Goal: Transaction & Acquisition: Purchase product/service

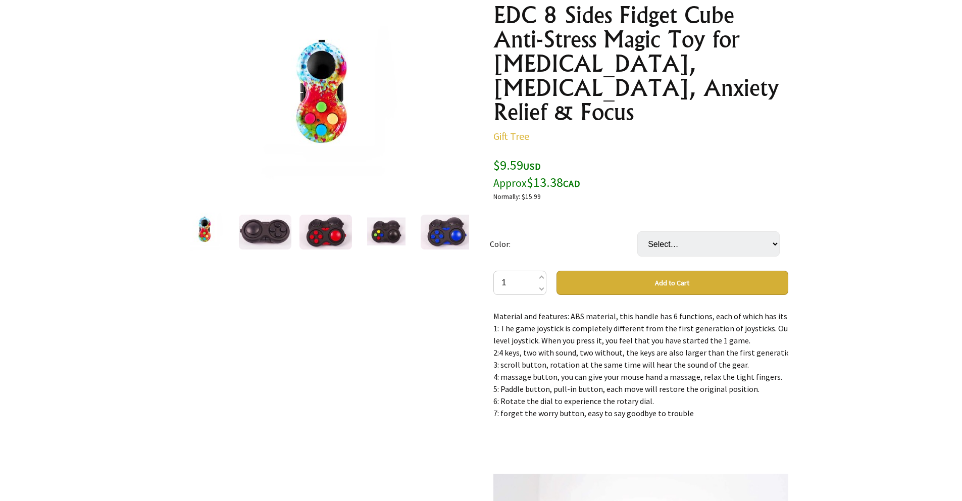
scroll to position [129, 0]
click at [441, 230] on img at bounding box center [447, 231] width 53 height 35
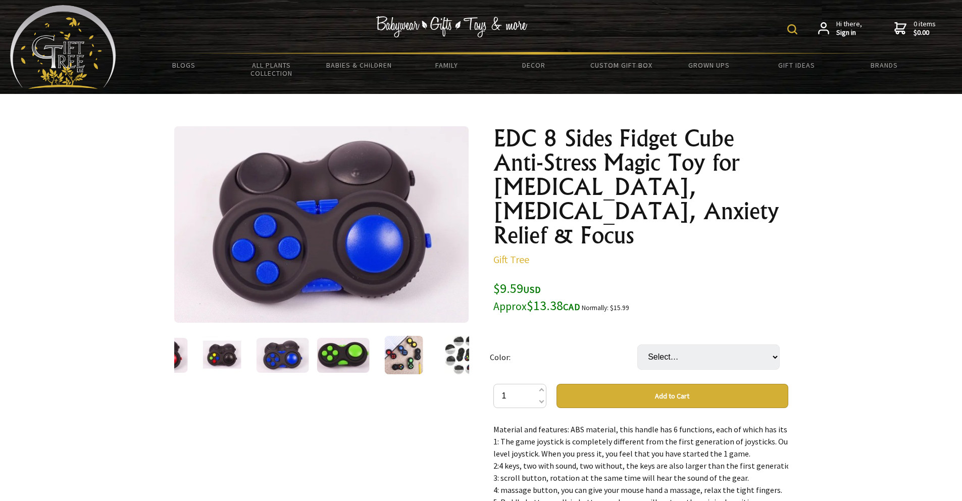
scroll to position [0, 0]
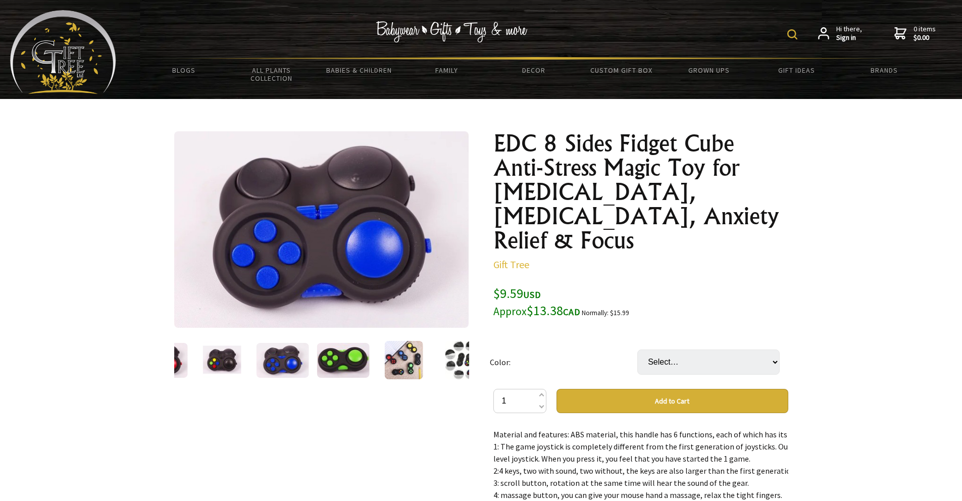
click at [67, 55] on img at bounding box center [63, 52] width 106 height 84
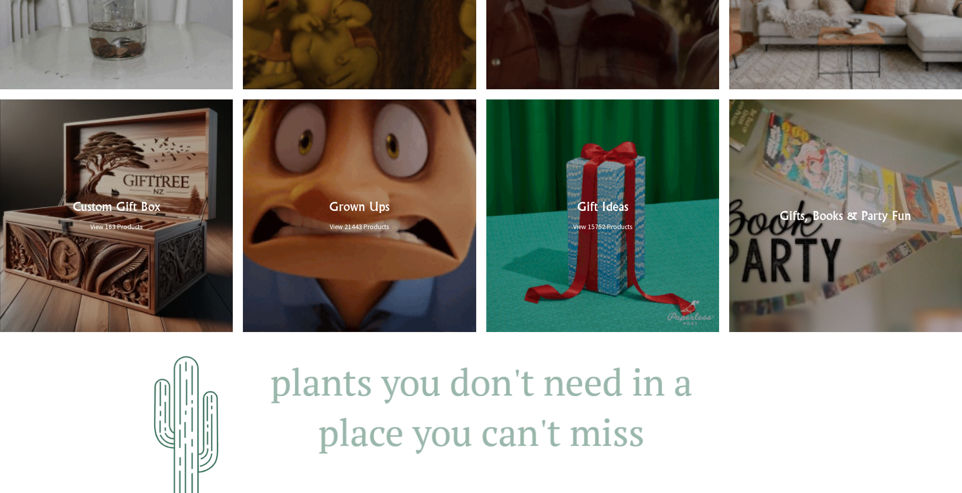
scroll to position [965, 0]
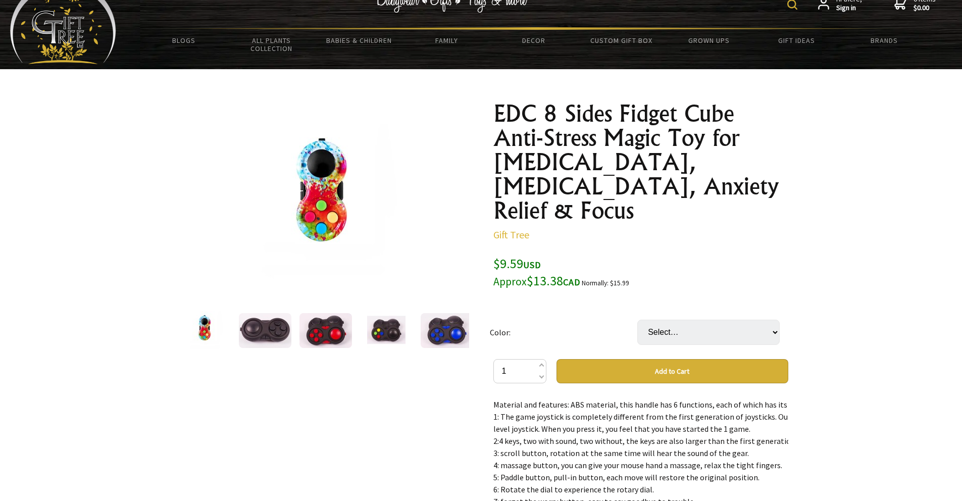
click at [312, 327] on img at bounding box center [325, 330] width 53 height 35
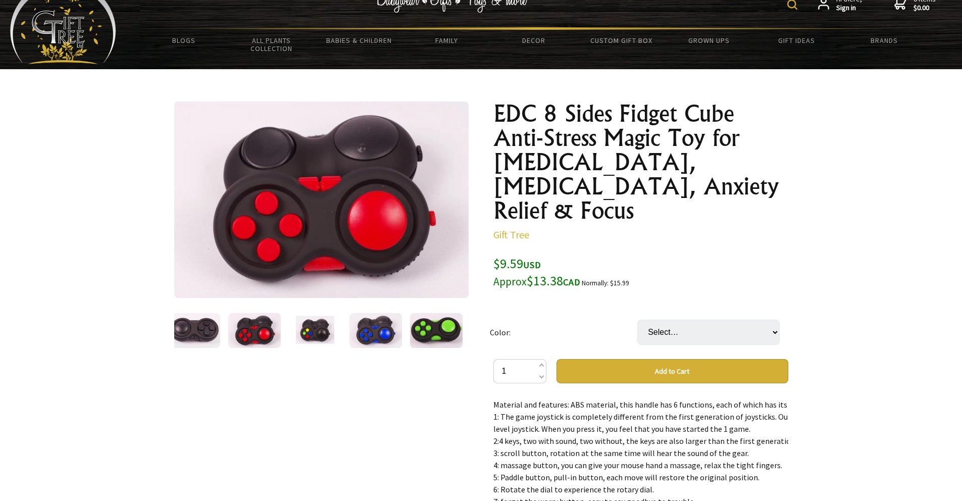
click at [247, 325] on img at bounding box center [254, 330] width 53 height 35
